Goal: Information Seeking & Learning: Learn about a topic

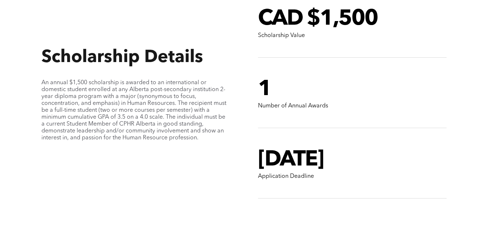
scroll to position [777, 0]
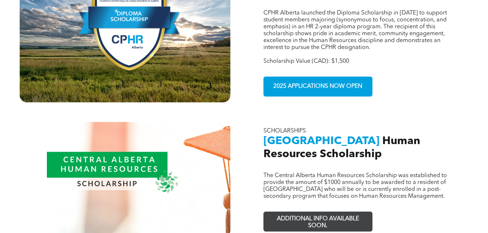
scroll to position [545, 0]
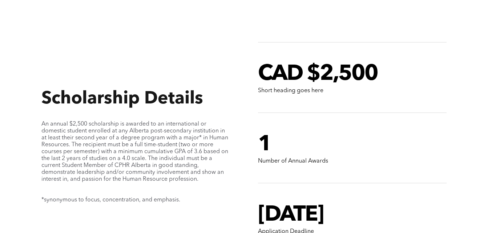
scroll to position [591, 0]
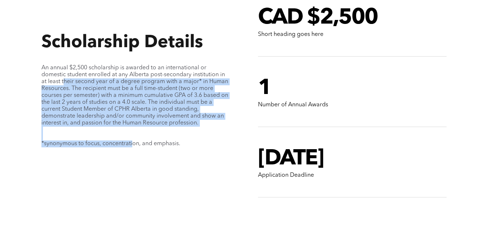
drag, startPoint x: 63, startPoint y: 73, endPoint x: 133, endPoint y: 135, distance: 93.5
click at [133, 135] on div "An annual $2,500 scholarship is awarded to an international or domestic student…" at bounding box center [135, 110] width 188 height 90
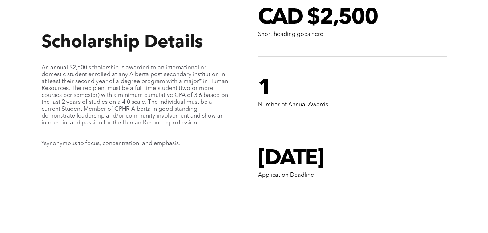
drag, startPoint x: 133, startPoint y: 135, endPoint x: 106, endPoint y: 160, distance: 37.3
click at [106, 160] on div "Scholarship Details An annual $2,500 scholarship is awarded to an international…" at bounding box center [136, 92] width 200 height 261
